Goal: Information Seeking & Learning: Learn about a topic

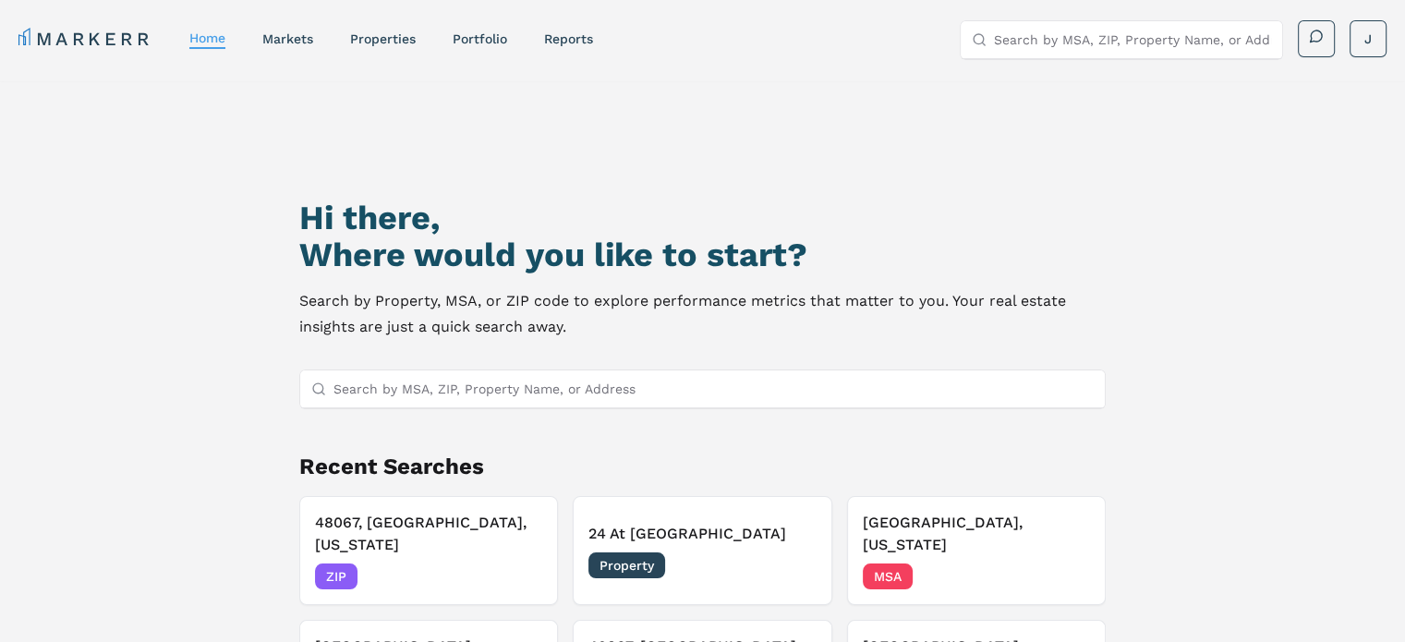
click at [672, 394] on input "Search by MSA, ZIP, Property Name, or Address" at bounding box center [713, 388] width 760 height 37
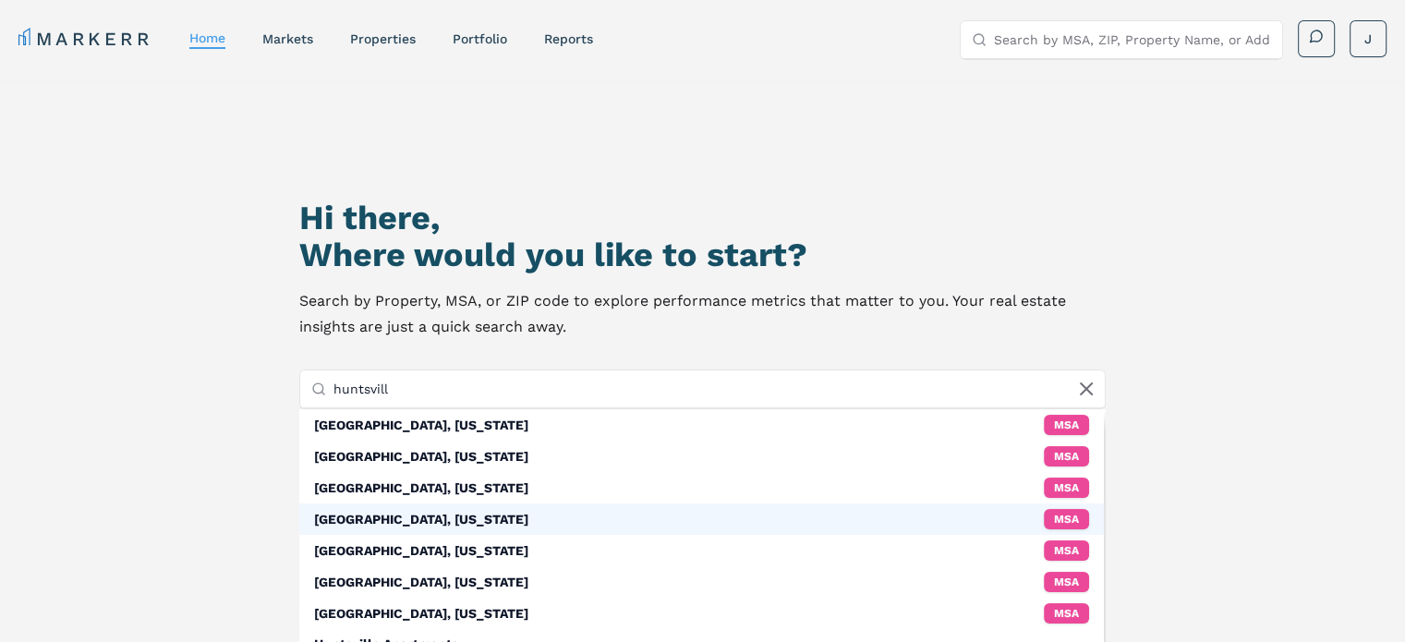
type input "huntsvill"
click at [469, 520] on div "[GEOGRAPHIC_DATA], [US_STATE] MSA" at bounding box center [701, 518] width 805 height 31
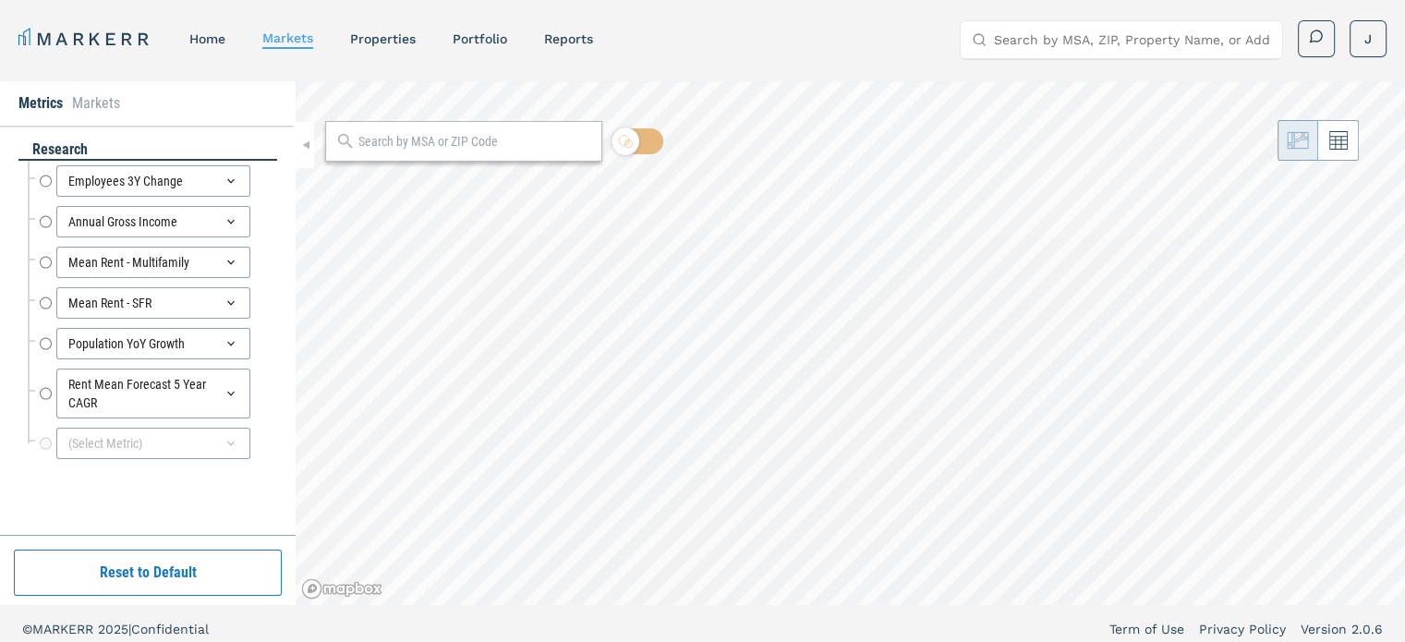
radio input "true"
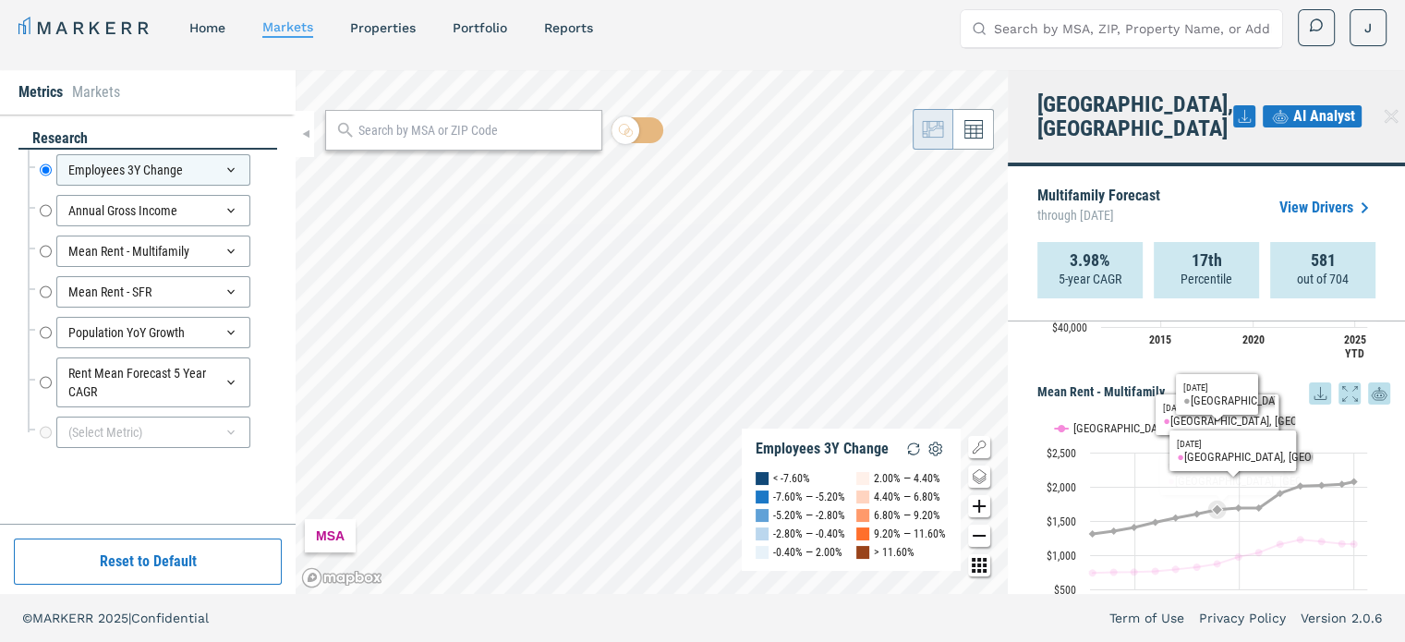
scroll to position [240, 0]
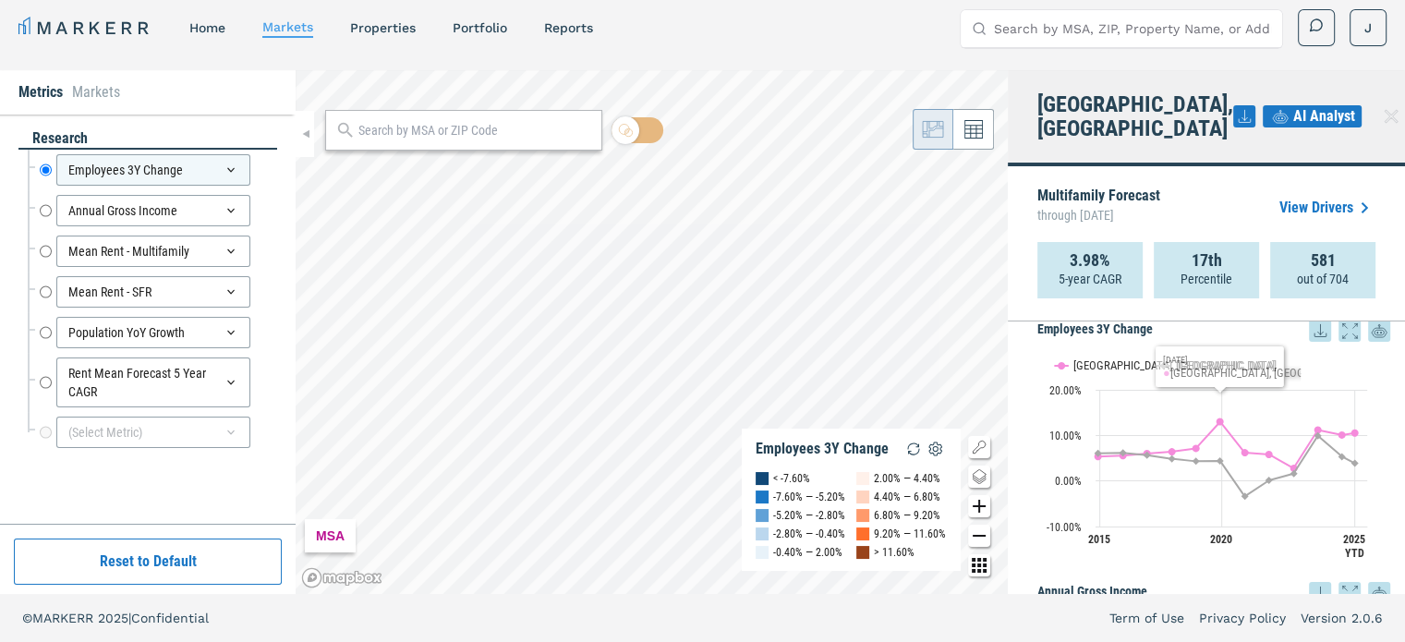
click at [1315, 197] on link "View Drivers" at bounding box center [1327, 208] width 96 height 22
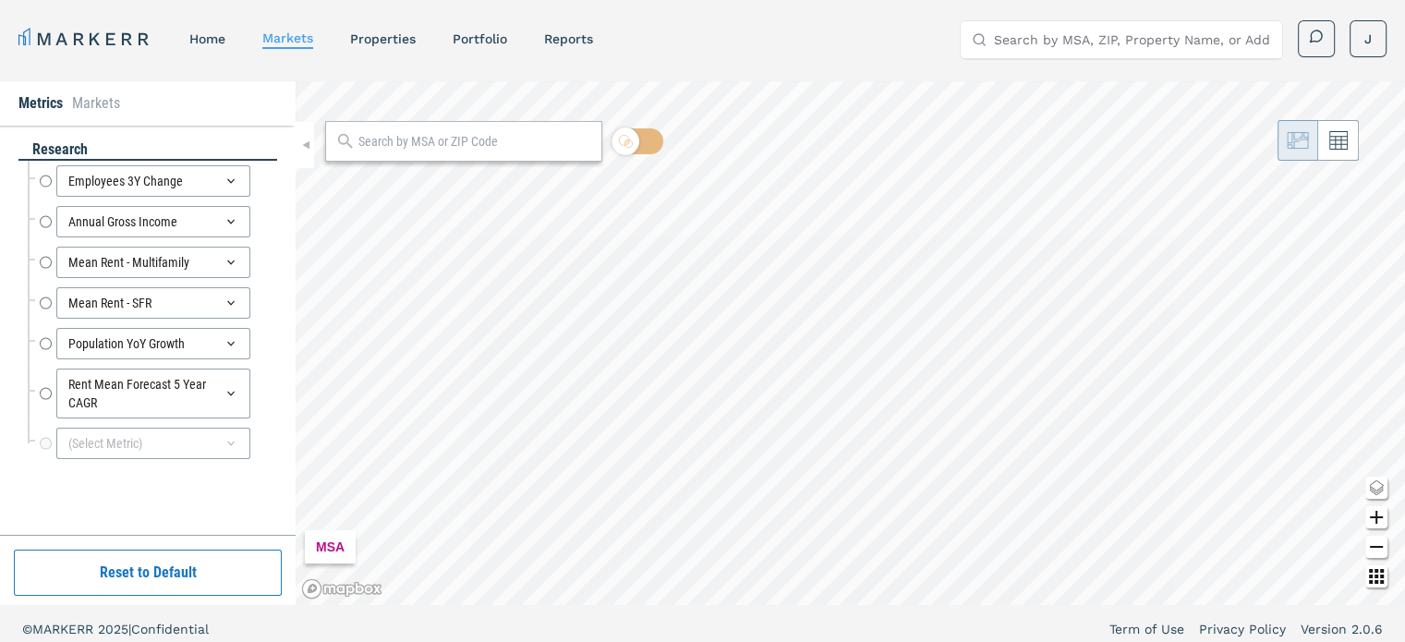
radio input "true"
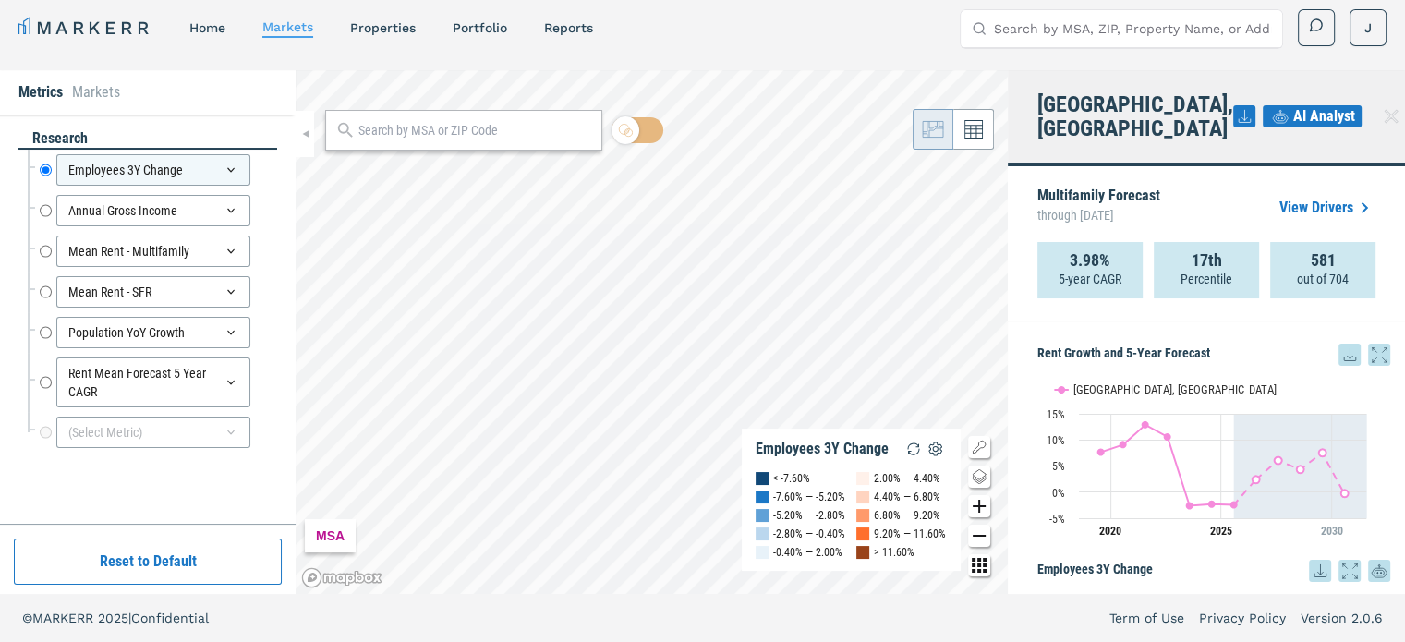
click at [1293, 105] on span "AI Analyst" at bounding box center [1324, 116] width 62 height 22
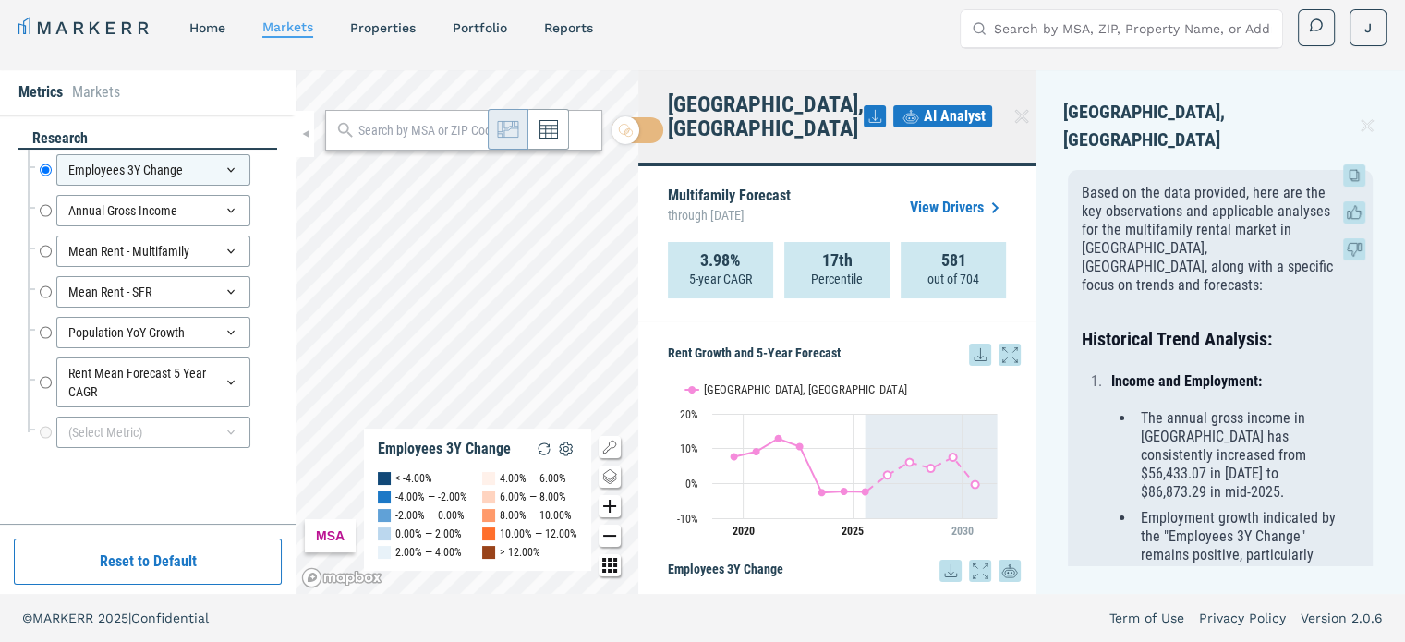
scroll to position [0, 0]
click at [591, 571] on div at bounding box center [609, 506] width 39 height 157
